Goal: Information Seeking & Learning: Learn about a topic

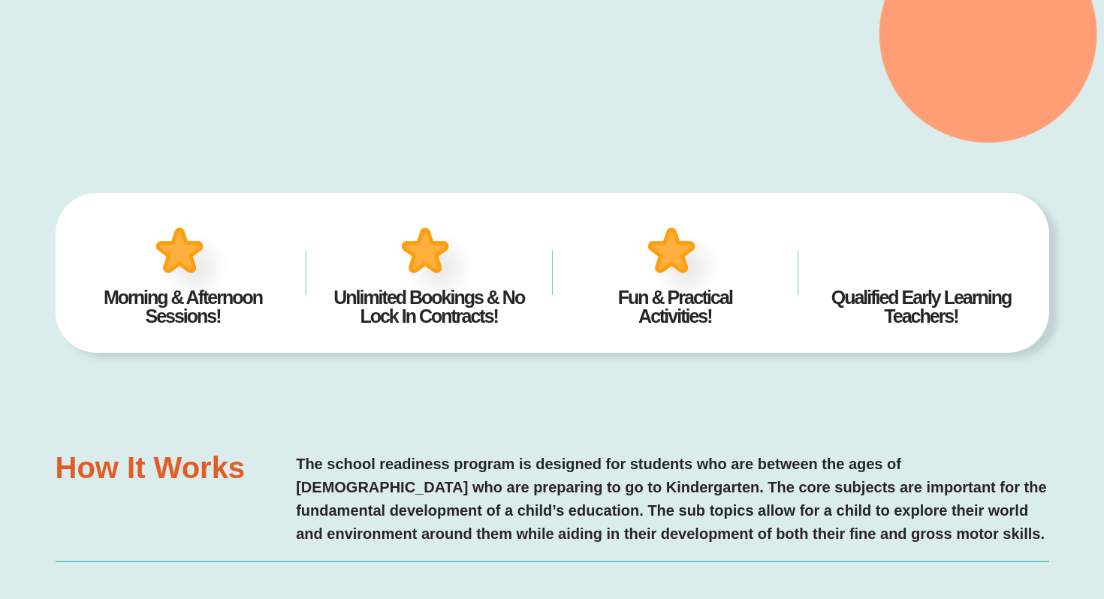
scroll to position [406, 0]
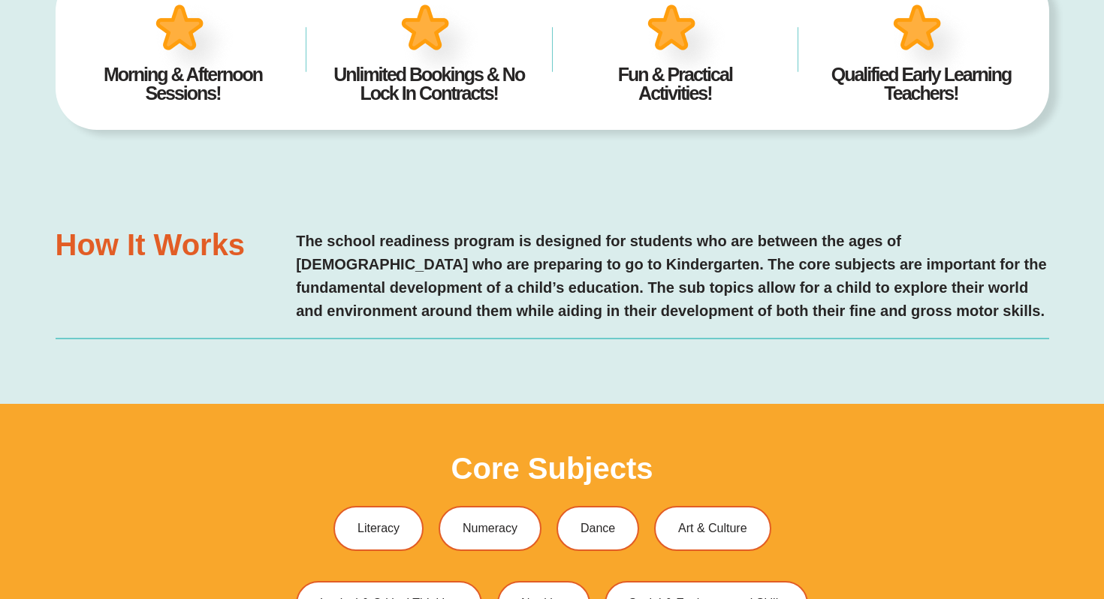
type input "*"
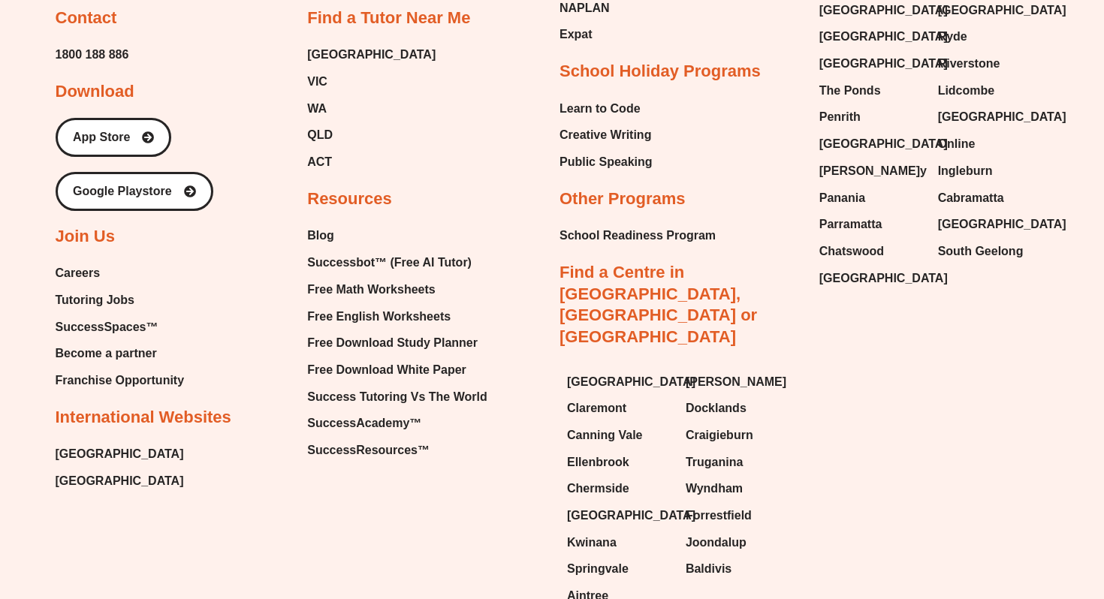
scroll to position [6236, 0]
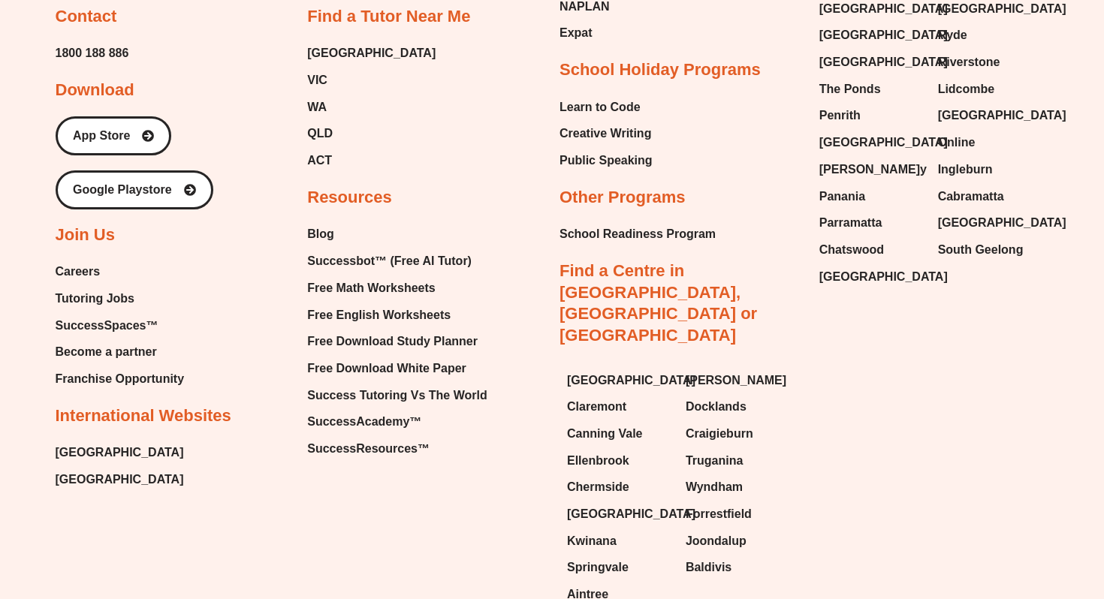
click at [179, 368] on span "Franchise Opportunity" at bounding box center [120, 379] width 129 height 23
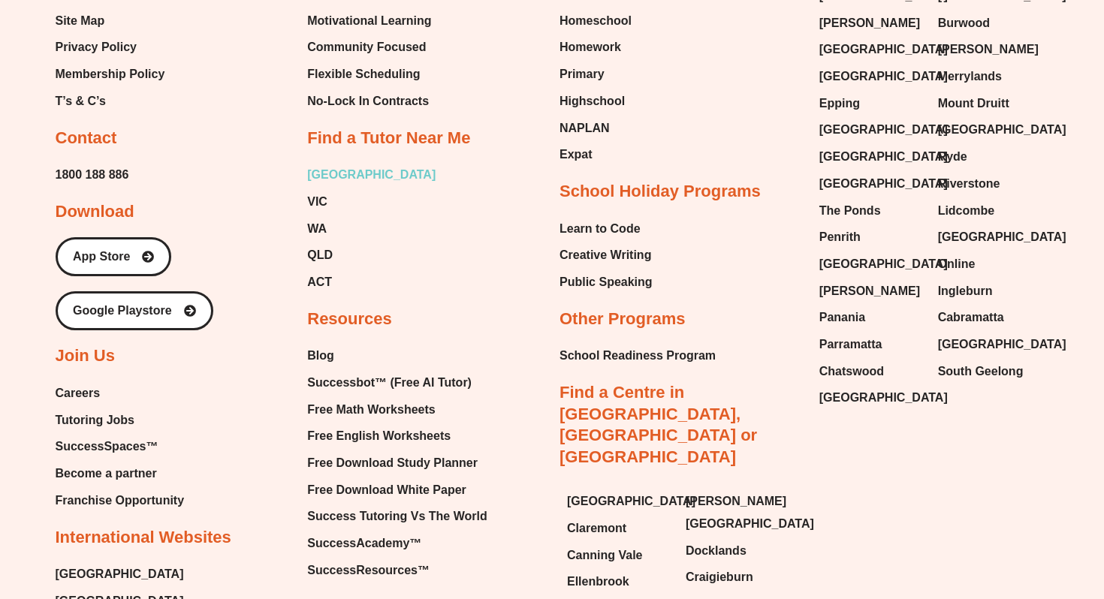
scroll to position [6182, 0]
click at [319, 164] on span "[GEOGRAPHIC_DATA]" at bounding box center [371, 175] width 128 height 23
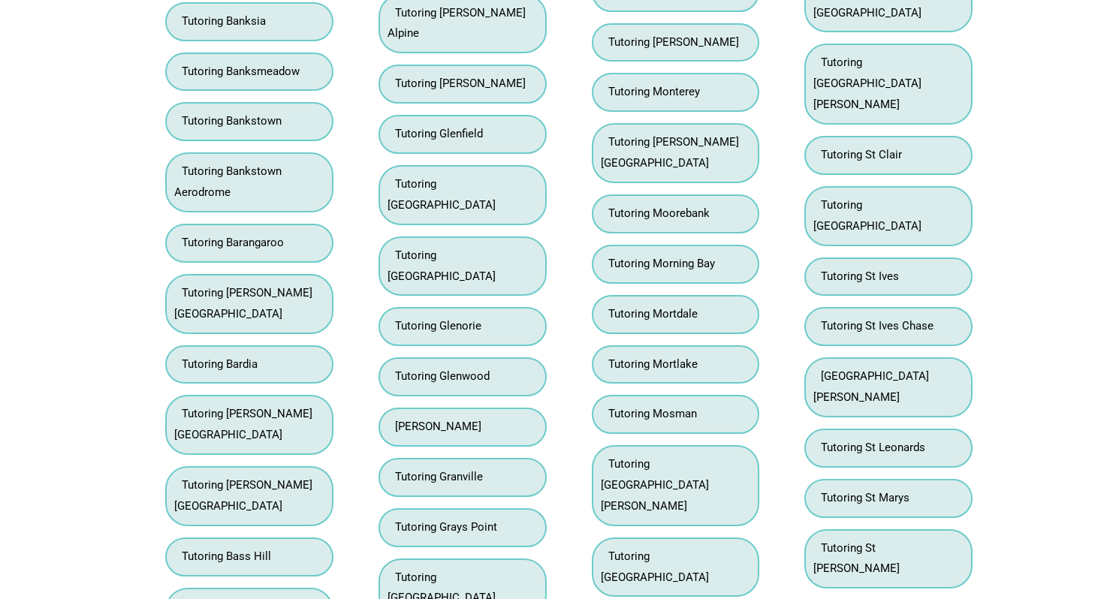
scroll to position [4472, 0]
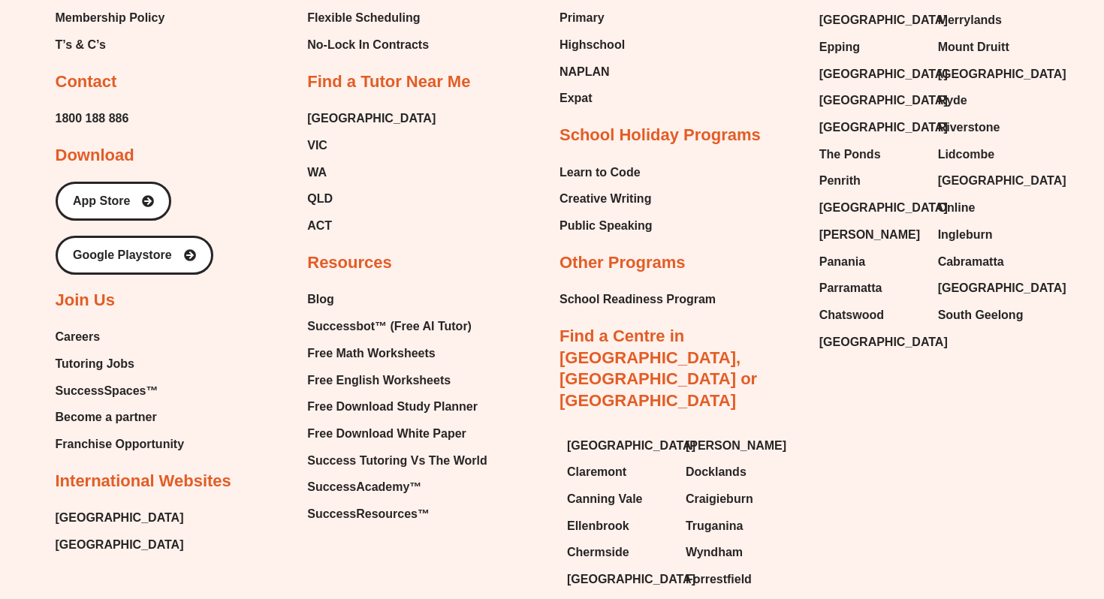
scroll to position [6173, 0]
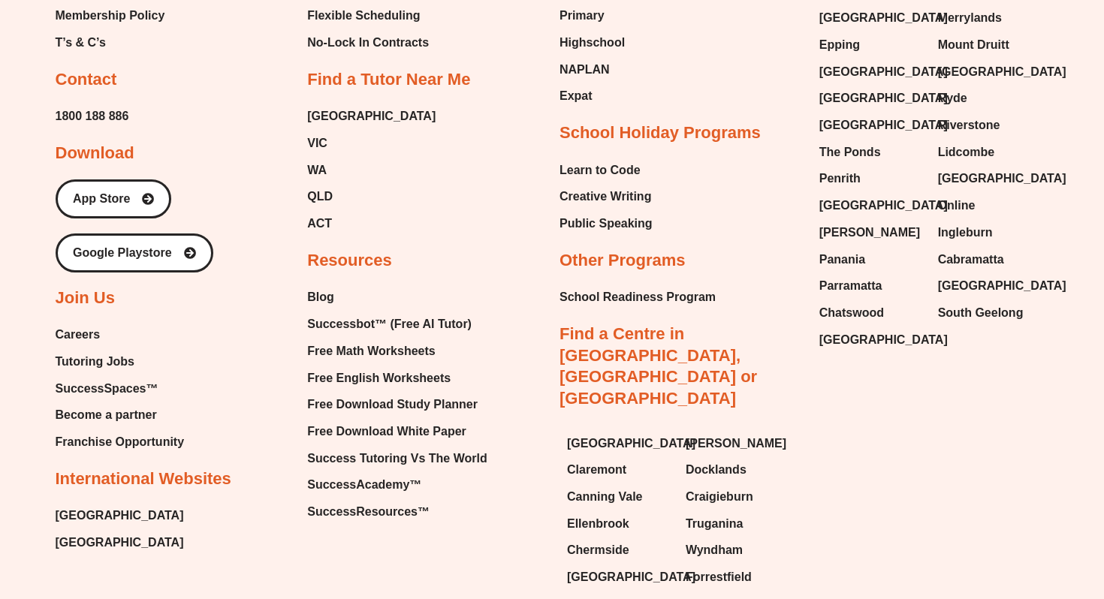
click at [138, 404] on span "Become a partner" at bounding box center [106, 415] width 101 height 23
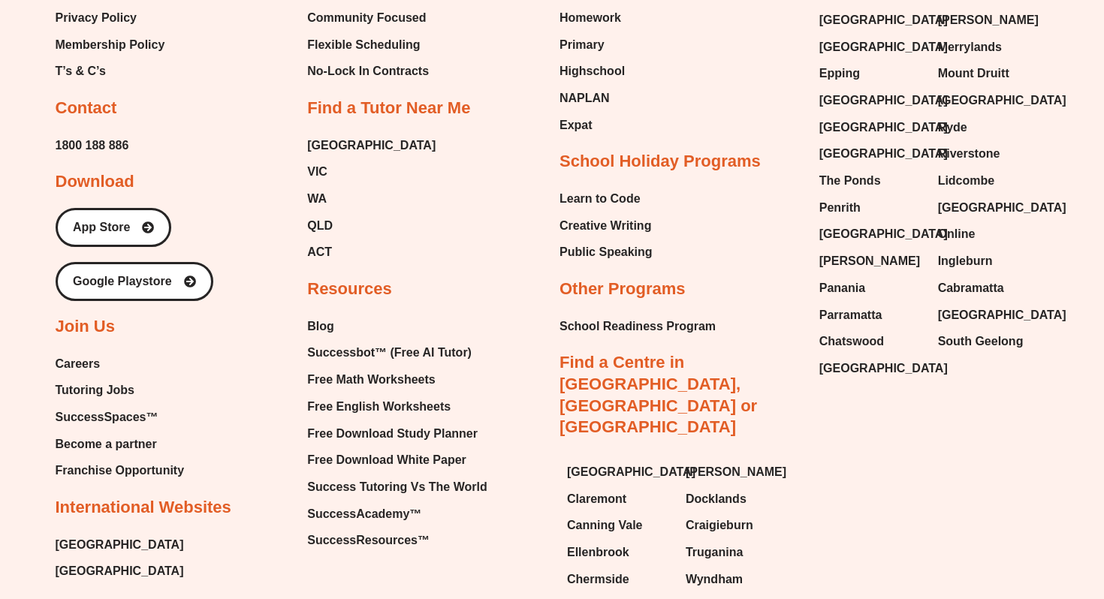
scroll to position [2968, 0]
